Goal: Task Accomplishment & Management: Manage account settings

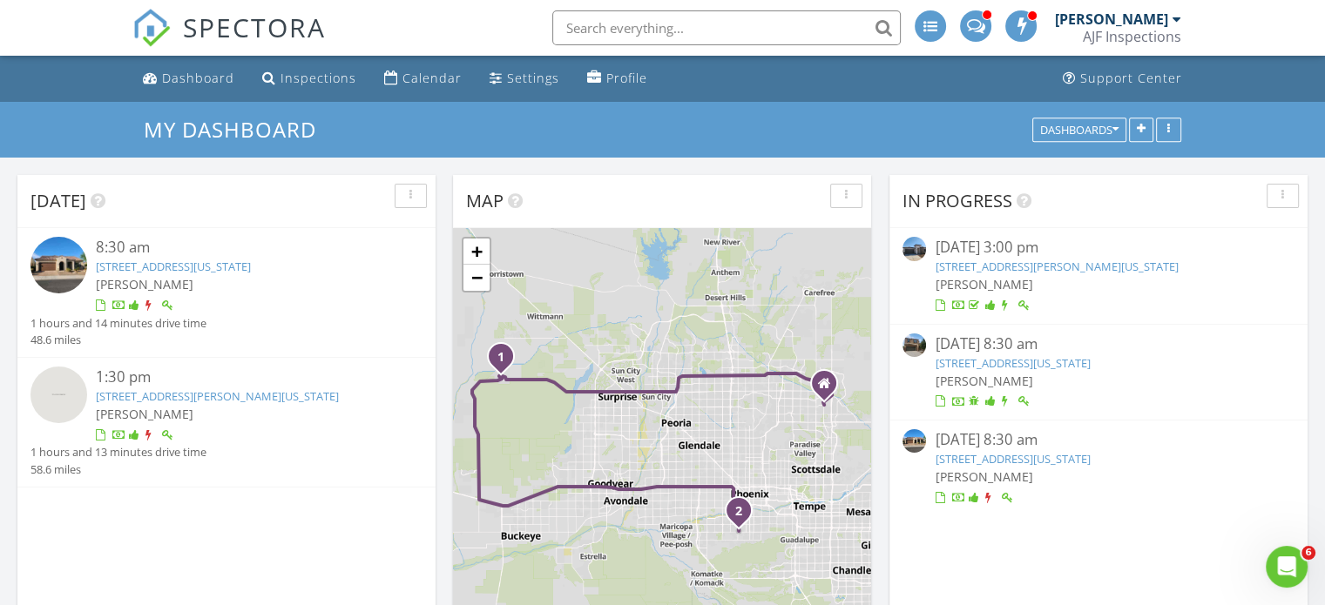
click at [179, 267] on link "26797 W Sierra Pinta Dr , Buckeye, Arizona 85396" at bounding box center [173, 267] width 155 height 16
click at [195, 262] on link "26797 W Sierra Pinta Dr , Buckeye, Arizona 85396" at bounding box center [173, 267] width 155 height 16
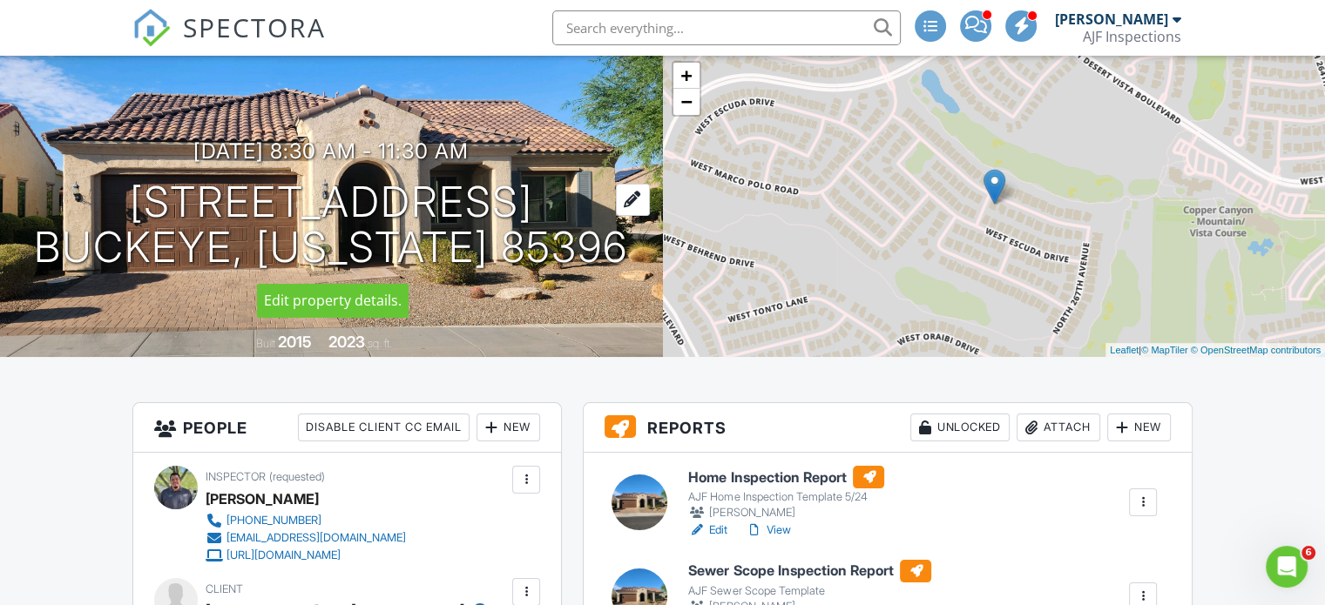
scroll to position [261, 0]
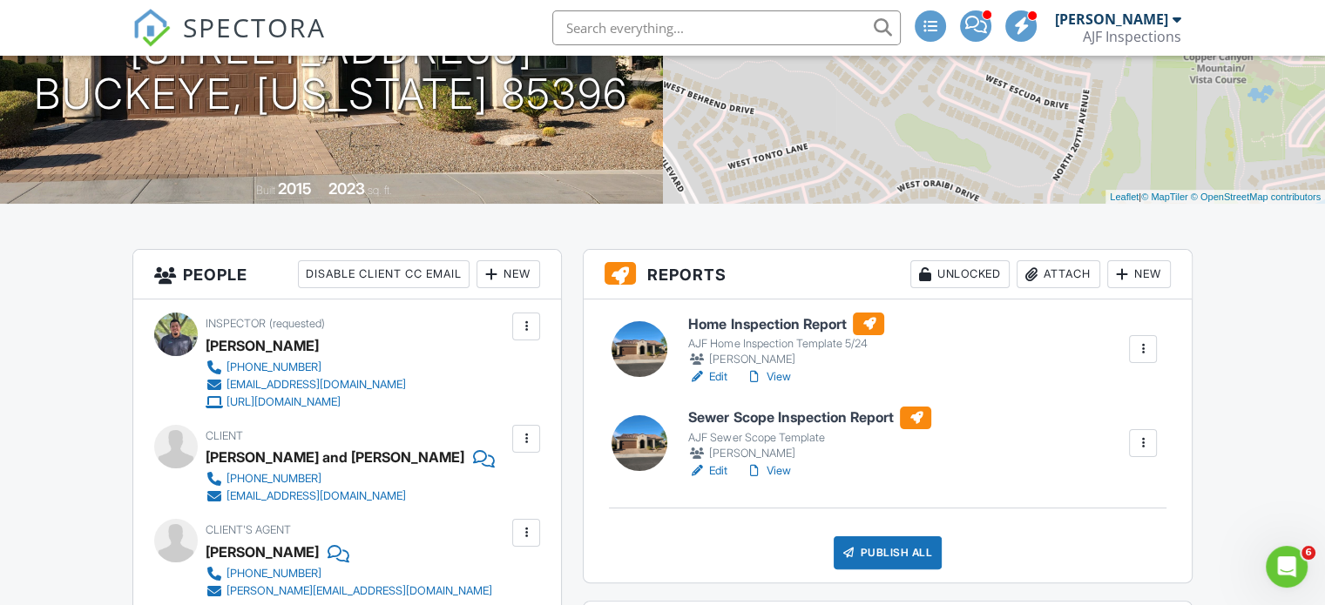
click at [779, 376] on link "View" at bounding box center [767, 376] width 45 height 17
